Goal: Book appointment/travel/reservation

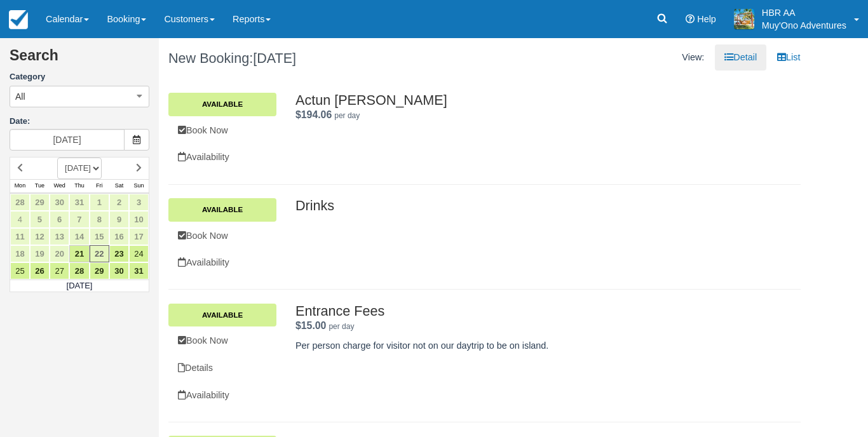
scroll to position [2491, 0]
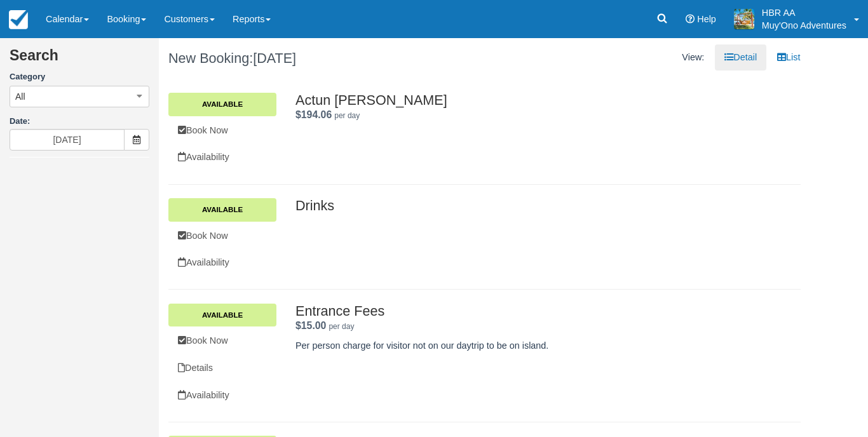
scroll to position [2491, 0]
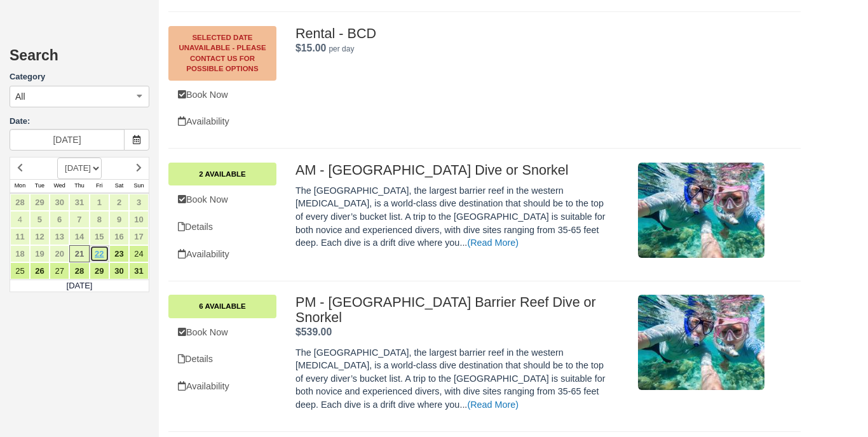
click at [95, 249] on link "22" at bounding box center [100, 253] width 20 height 17
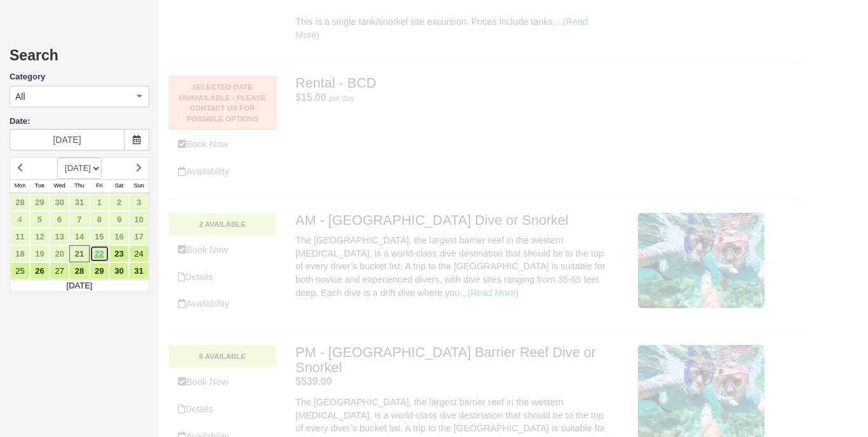
scroll to position [0, 0]
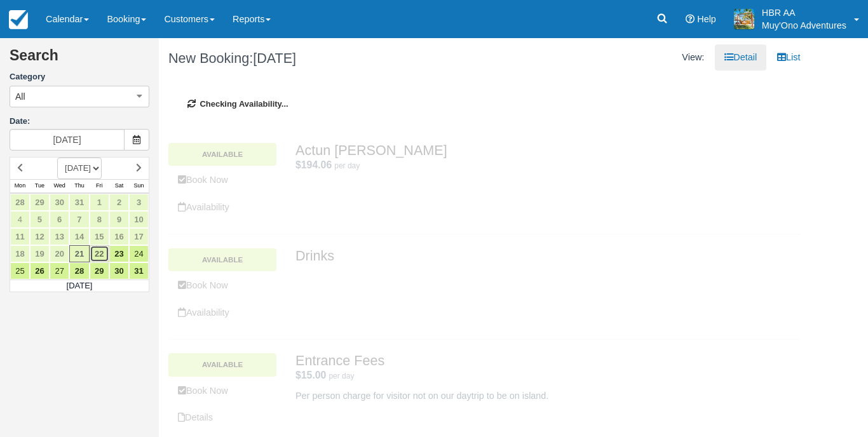
type input "[DATE]"
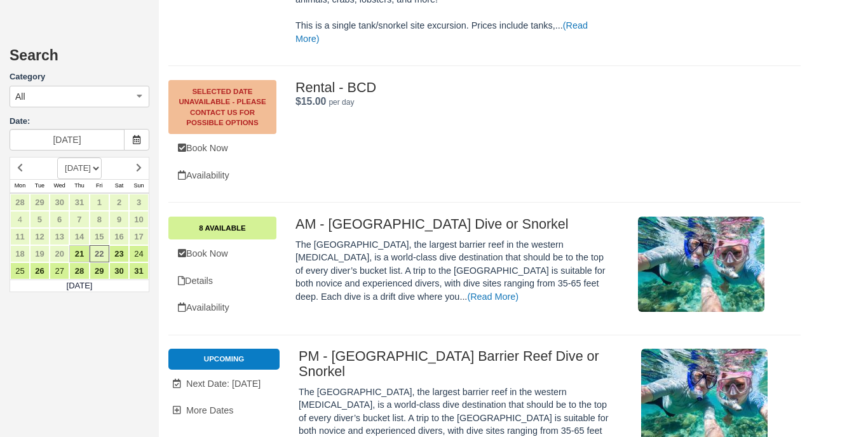
scroll to position [2475, 0]
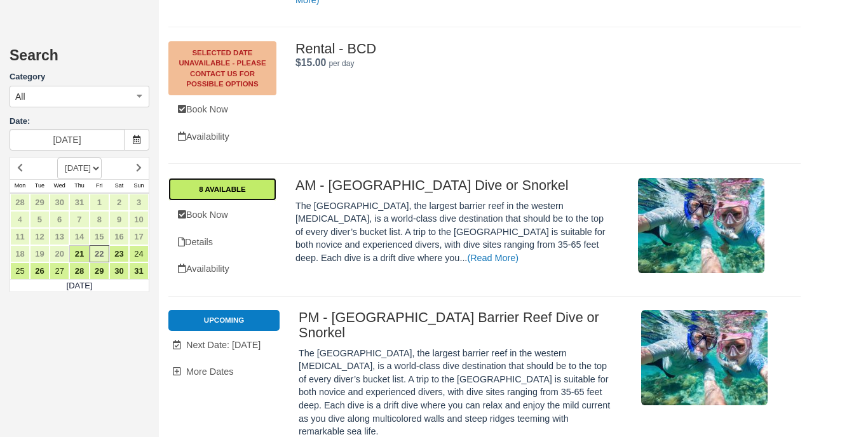
click at [234, 178] on link "8 Available" at bounding box center [222, 189] width 108 height 23
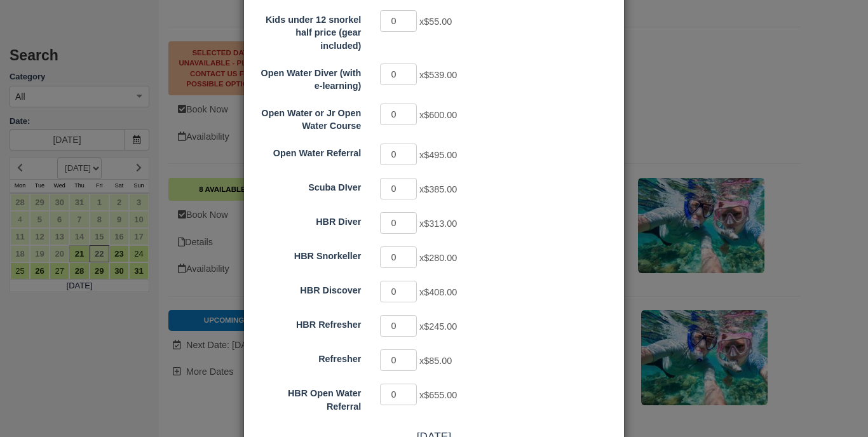
scroll to position [302, 0]
click at [410, 213] on input "1" at bounding box center [398, 224] width 37 height 22
type input "2"
click at [410, 213] on input "2" at bounding box center [398, 224] width 37 height 22
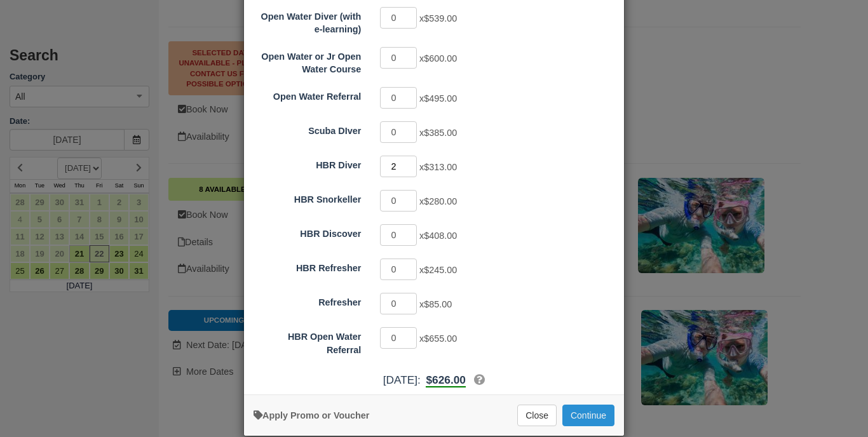
scroll to position [358, 0]
click at [595, 405] on button "Continue" at bounding box center [588, 416] width 52 height 22
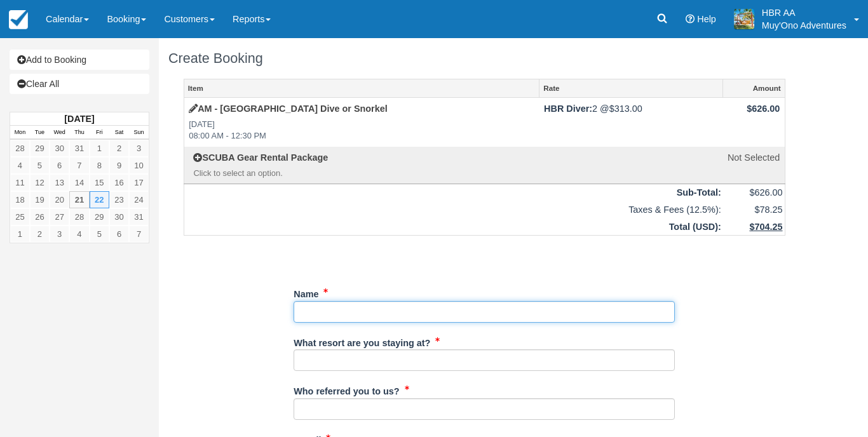
click at [398, 314] on input "Name" at bounding box center [484, 312] width 381 height 22
click at [349, 308] on input "Name" at bounding box center [484, 312] width 381 height 22
type input "David Simckes"
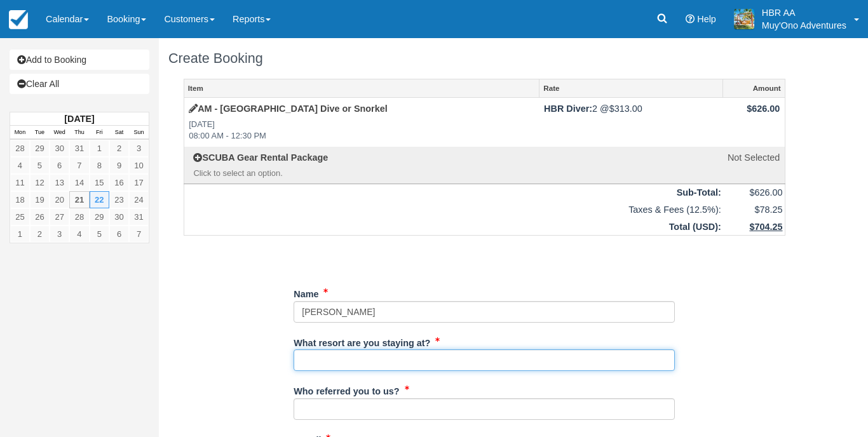
click at [355, 361] on input "What resort are you staying at?" at bounding box center [484, 360] width 381 height 22
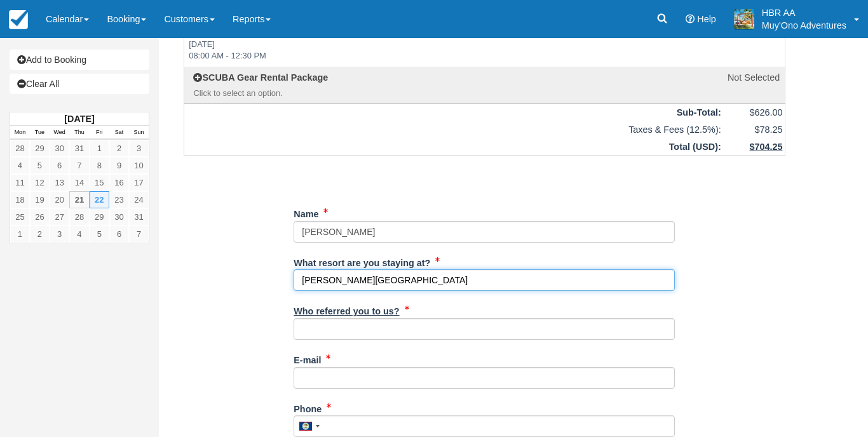
scroll to position [104, 0]
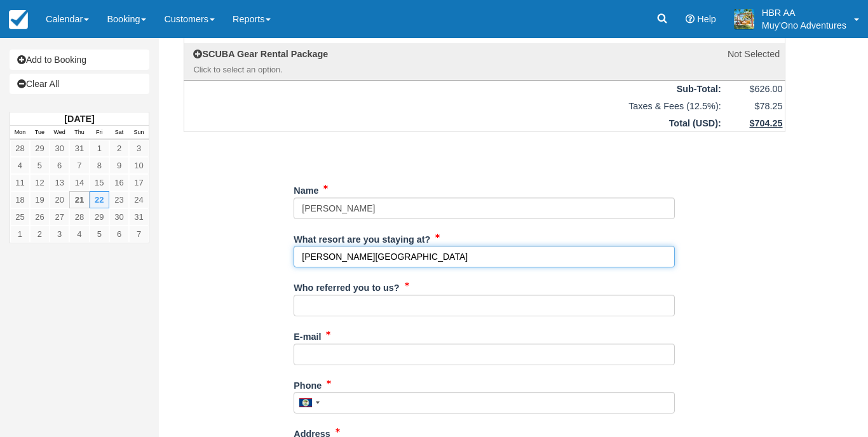
type input "Hopkins Bay Resort"
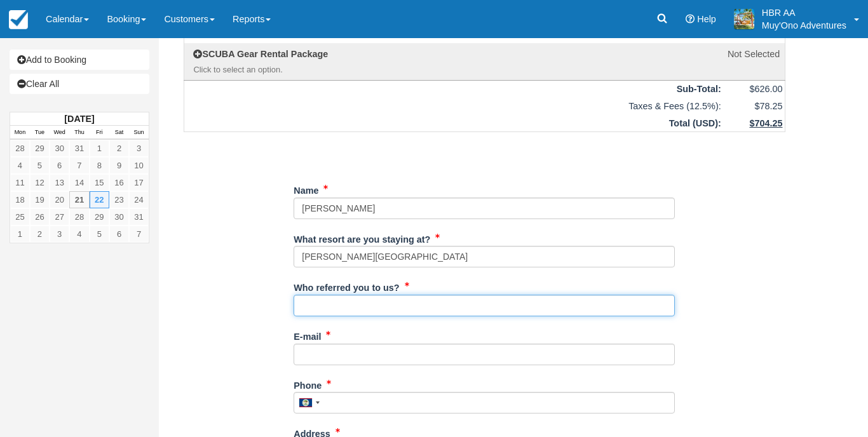
click at [356, 297] on input "Who referred you to us?" at bounding box center [484, 306] width 381 height 22
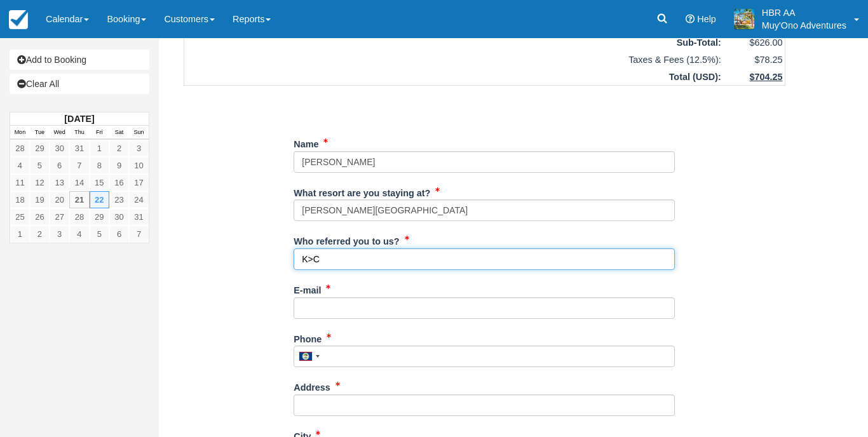
scroll to position [161, 0]
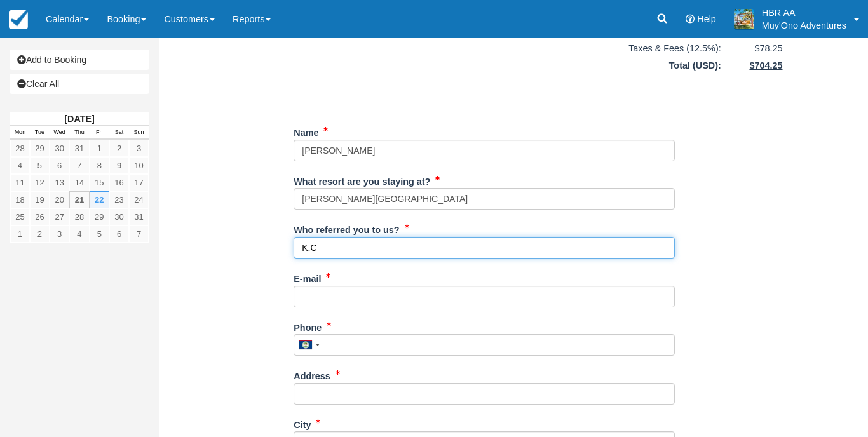
type input "K.C"
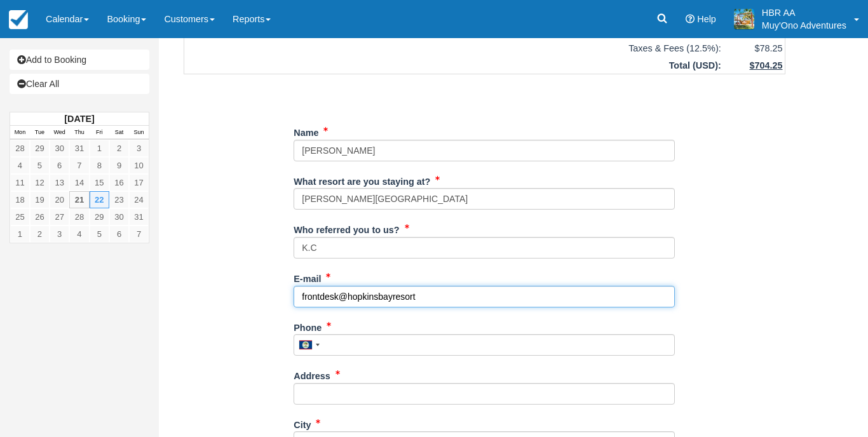
type input "frontdesk@hopkinsbayresort"
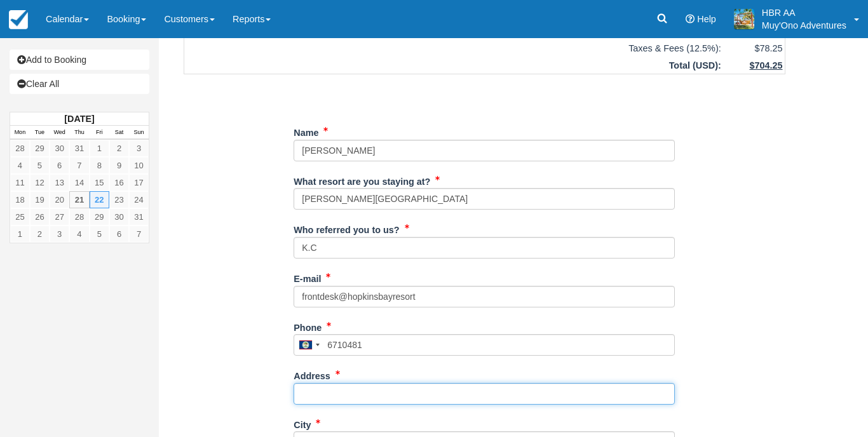
type input "671-0481"
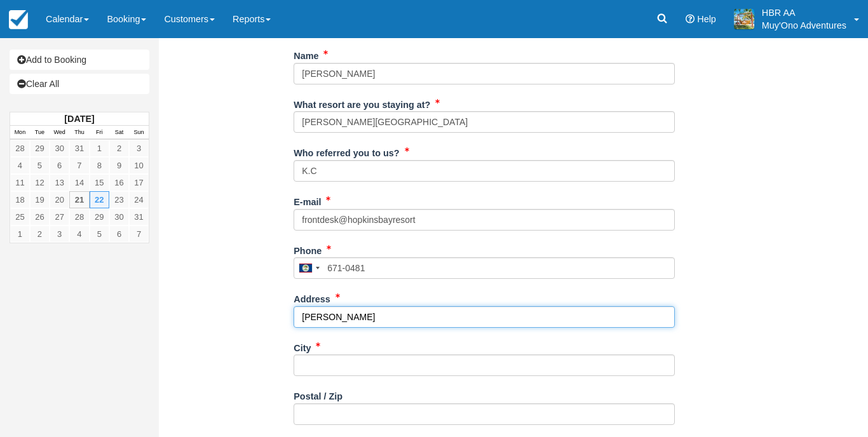
scroll to position [264, 0]
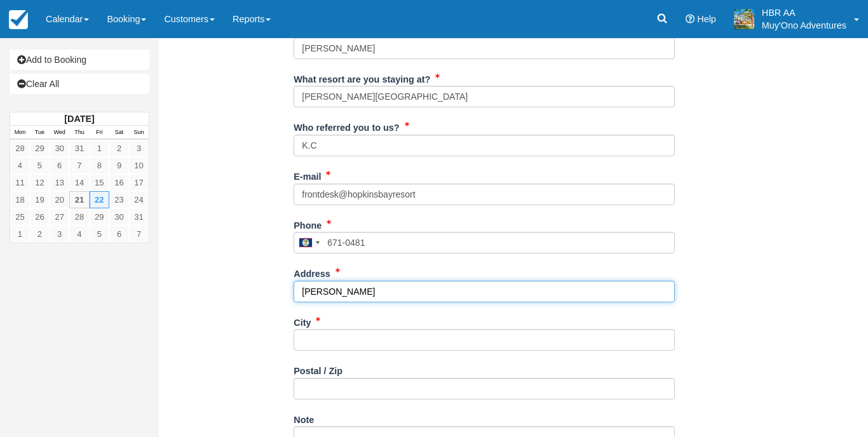
type input "Hopkins"
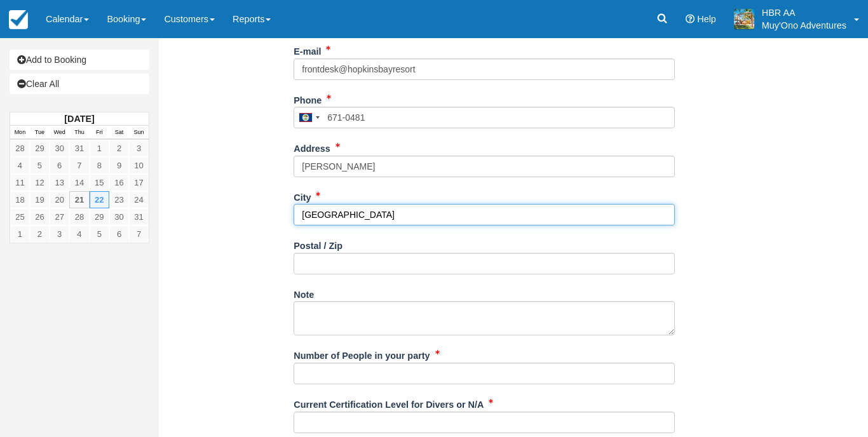
scroll to position [414, 0]
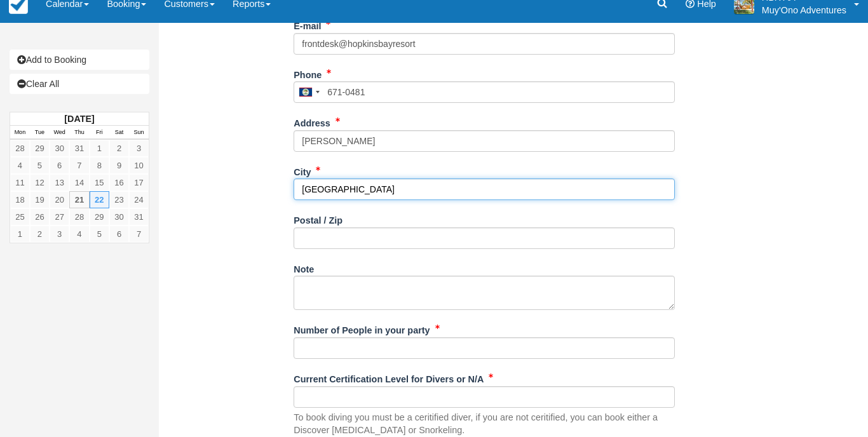
type input "Belize"
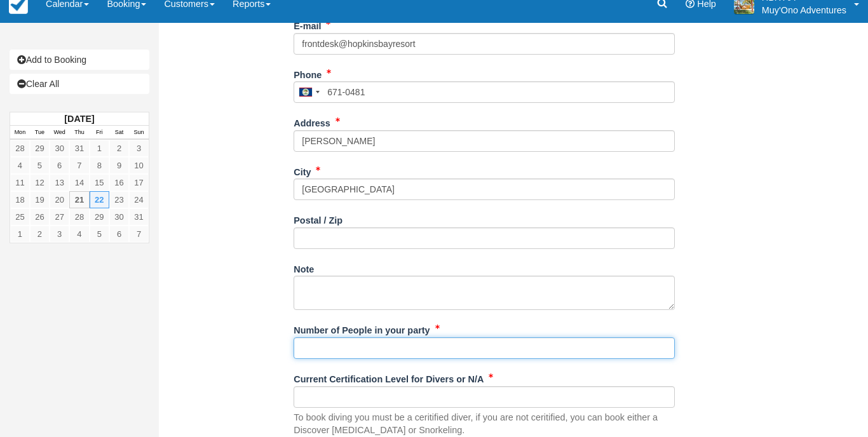
click at [342, 350] on input "Number of People in your party" at bounding box center [484, 348] width 381 height 22
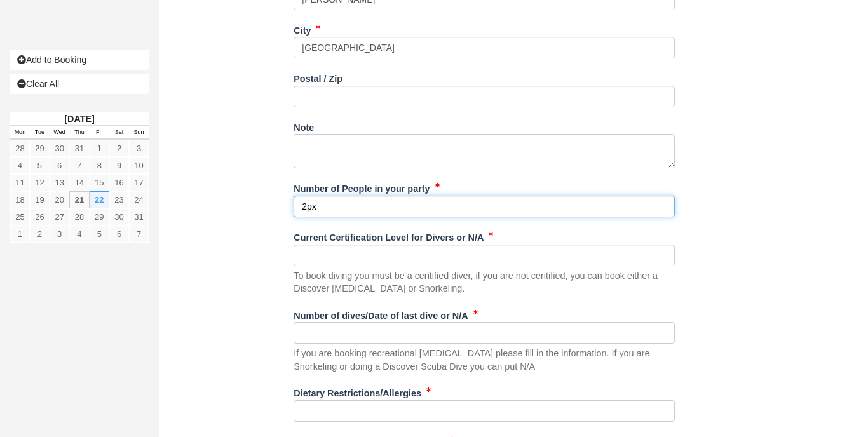
scroll to position [558, 0]
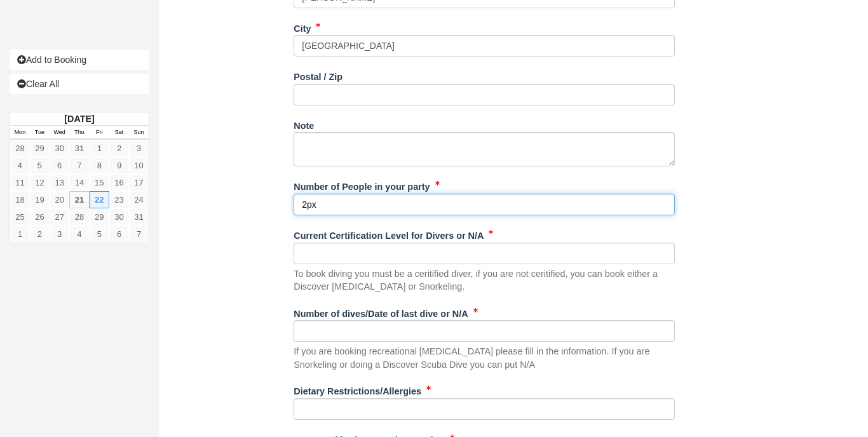
type input "2px"
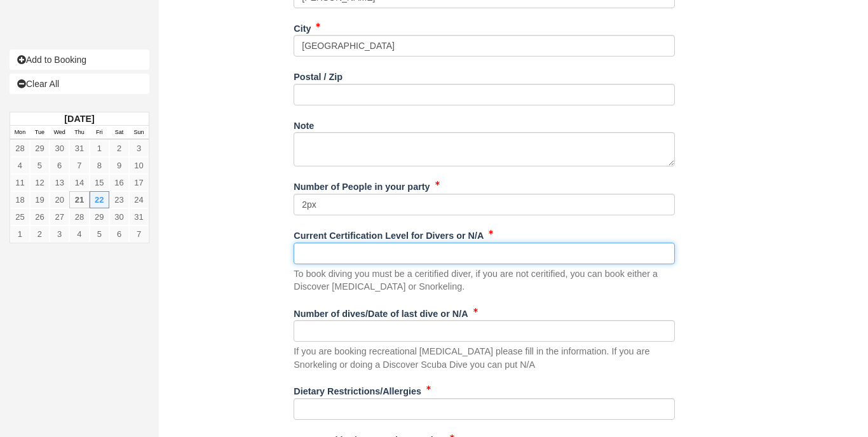
click at [367, 243] on input "Current Certification Level for Divers or N/A" at bounding box center [484, 254] width 381 height 22
type input "N/A"
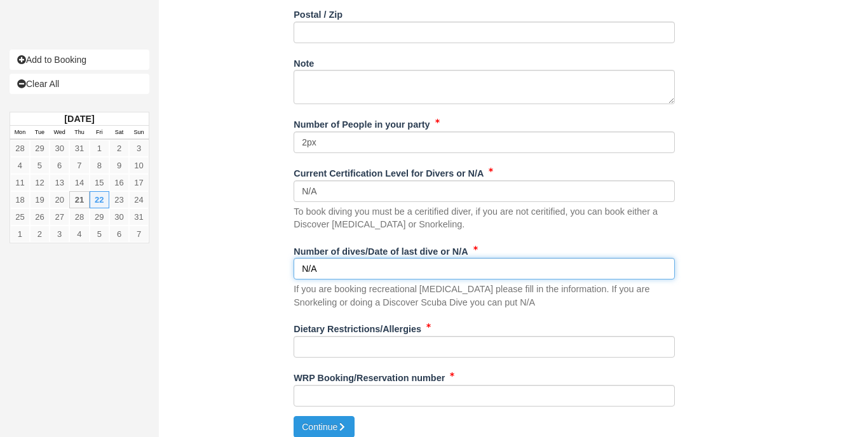
scroll to position [619, 0]
type input "N/A"
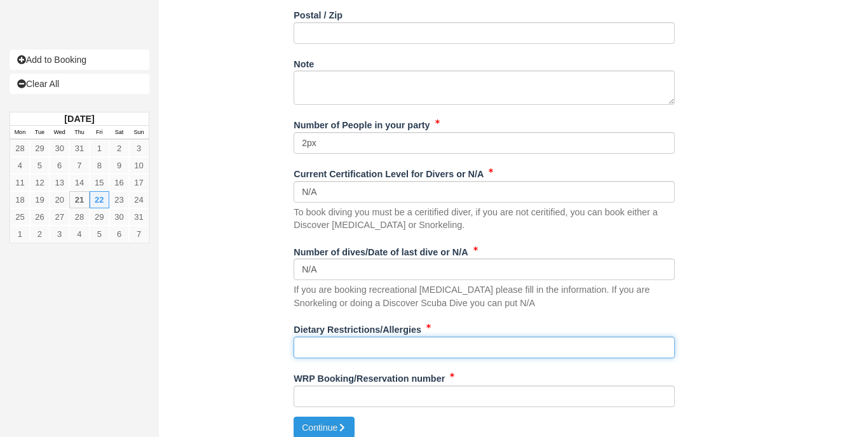
click at [368, 339] on input "Dietary Restrictions/Allergies" at bounding box center [484, 348] width 381 height 22
type input "N"
type input "N/A"
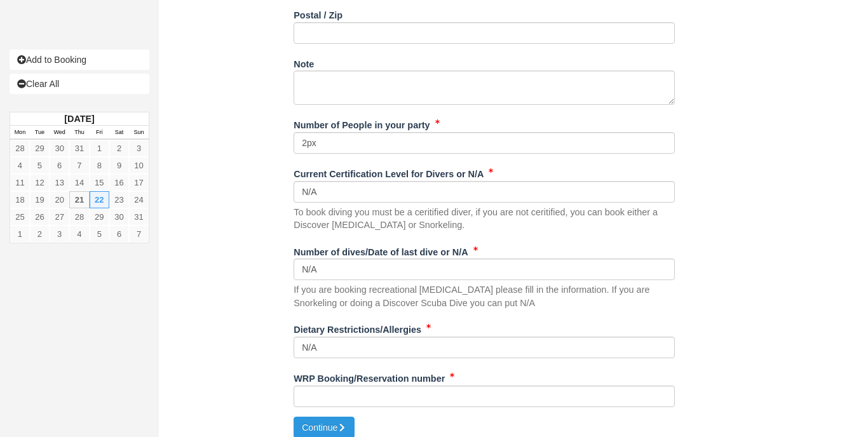
click at [360, 397] on div "WRP Booking/Reservation number" at bounding box center [484, 392] width 381 height 49
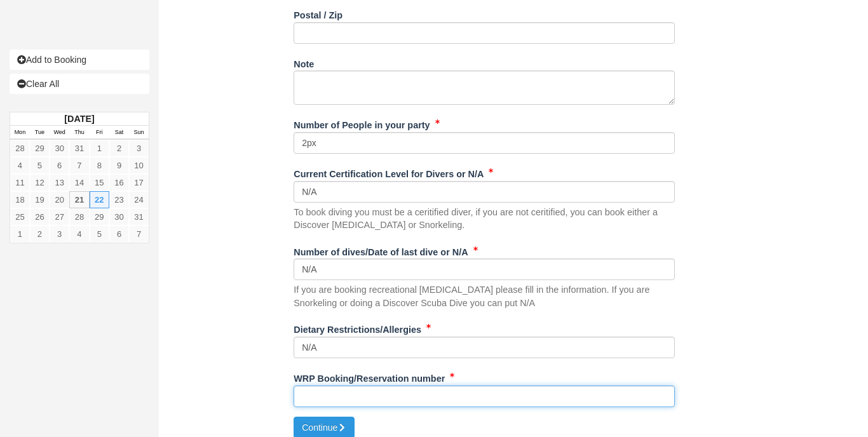
click at [366, 386] on input "WRP Booking/Reservation number" at bounding box center [484, 397] width 381 height 22
paste input "5744457566"
type input "5744457566"
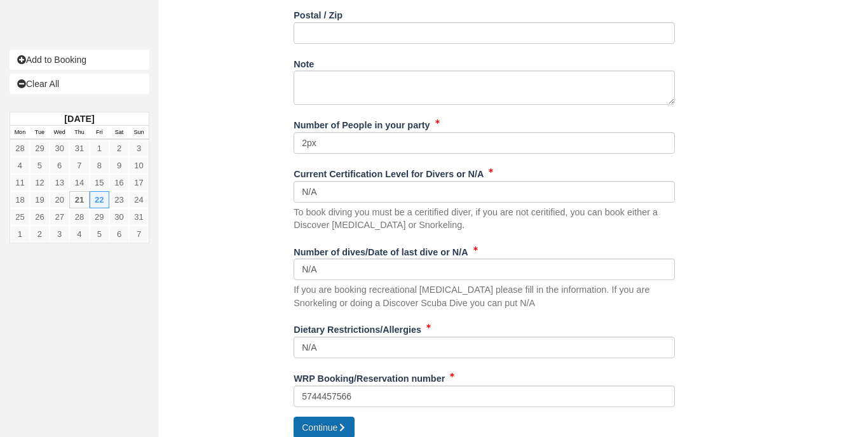
click at [351, 417] on button "Continue" at bounding box center [324, 428] width 61 height 22
type input "+5016710481"
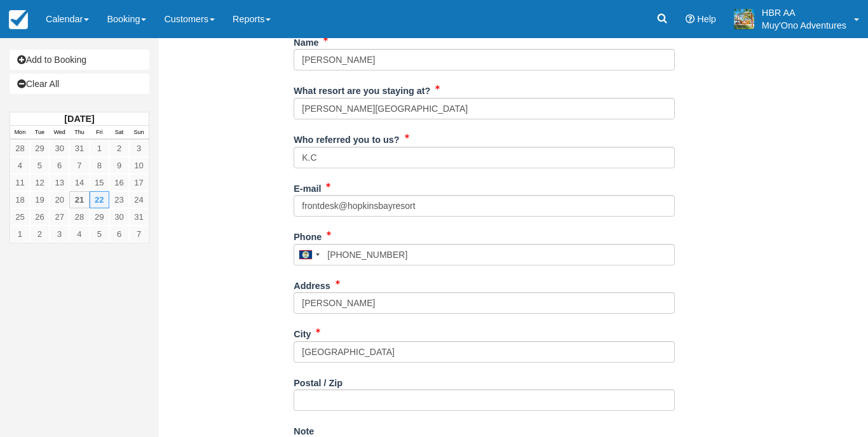
scroll to position [236, 0]
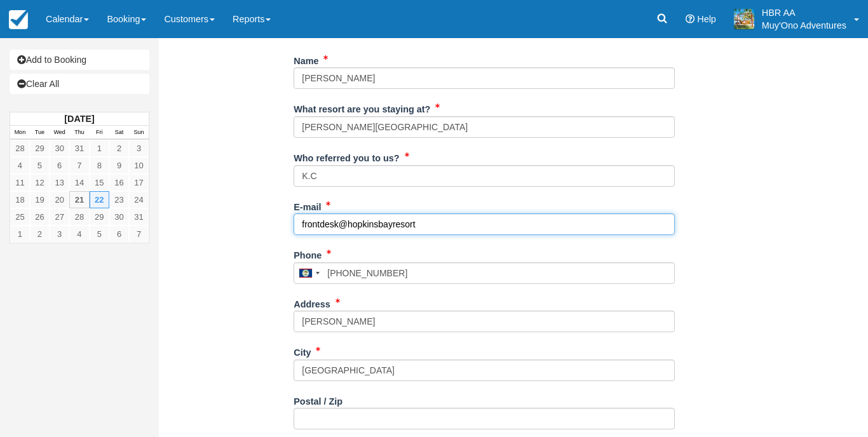
click at [420, 224] on input "frontdesk@hopkinsbayresort" at bounding box center [484, 224] width 381 height 22
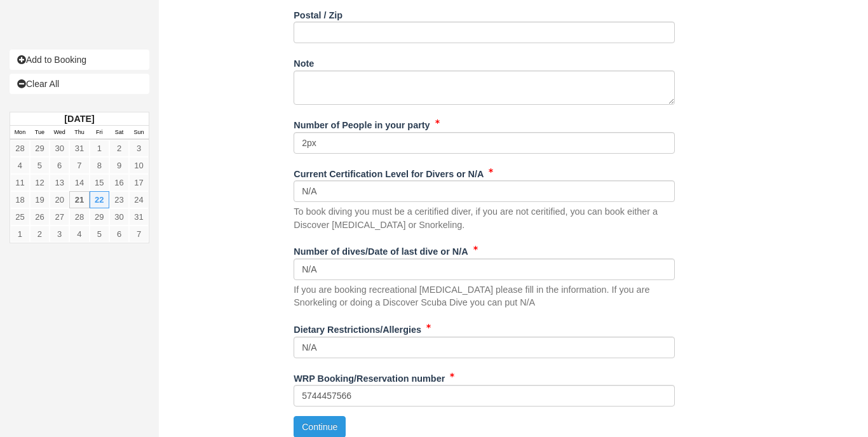
scroll to position [622, 0]
type input "frontdesk@hopkinsbaybelize.com"
click at [327, 406] on div "WRP Booking/Reservation number 5744457566" at bounding box center [484, 392] width 381 height 49
click at [322, 417] on button "Continue" at bounding box center [320, 428] width 52 height 22
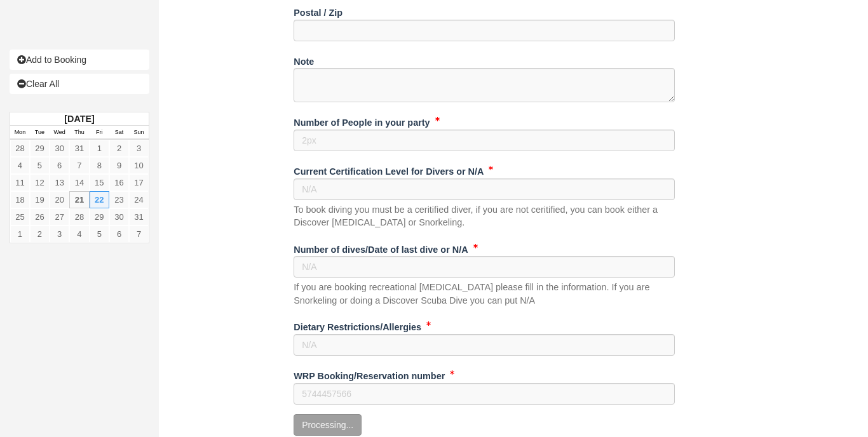
scroll to position [619, 0]
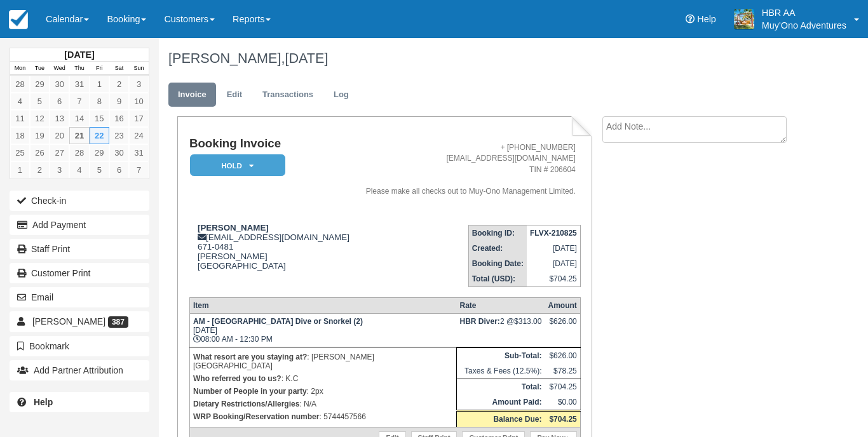
click at [229, 161] on em "HOLD" at bounding box center [237, 165] width 95 height 22
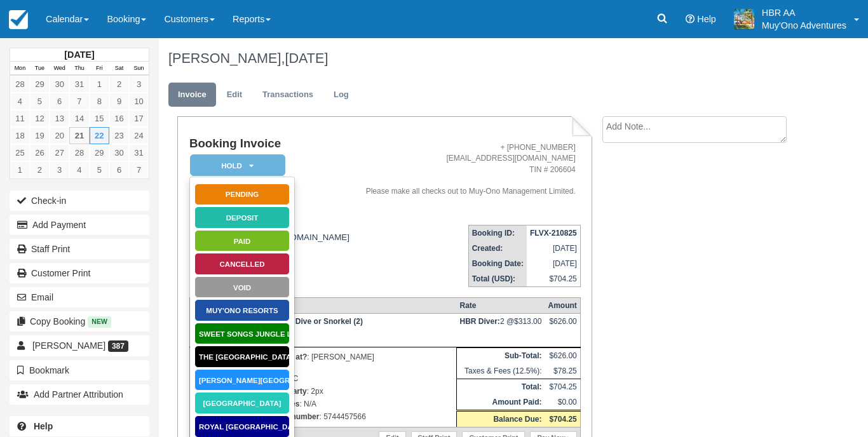
click at [245, 376] on link "Hopkins Bay Resort" at bounding box center [241, 380] width 95 height 22
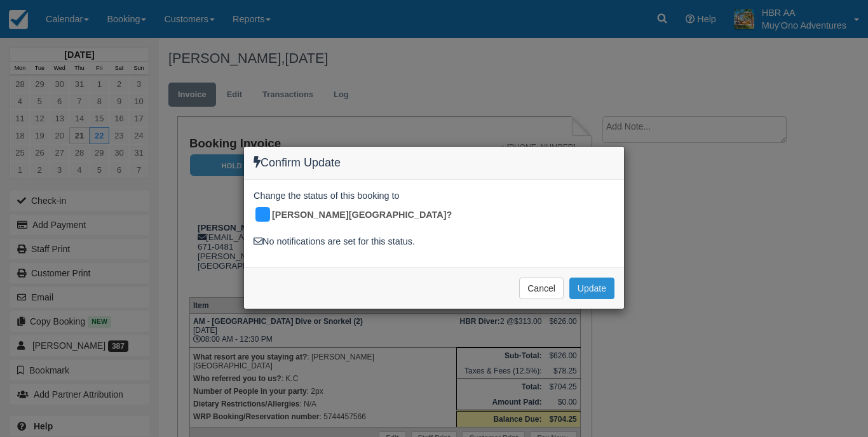
click at [588, 278] on button "Update" at bounding box center [591, 289] width 45 height 22
